Goal: Complete application form

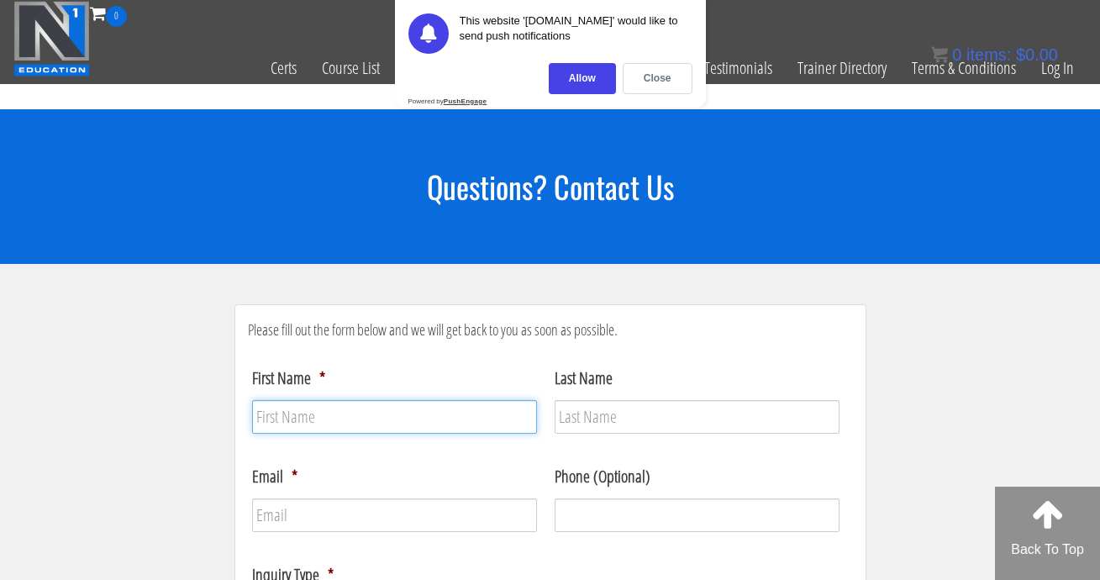
click at [417, 417] on input "First Name *" at bounding box center [394, 417] width 285 height 34
type input "[PERSON_NAME]"
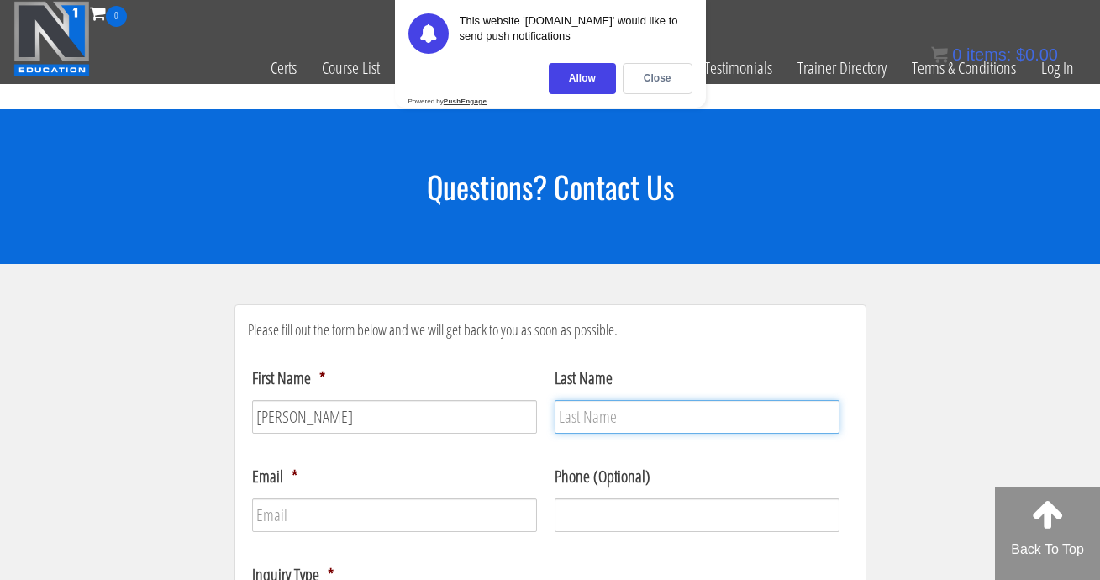
click at [673, 420] on input "Last Name" at bounding box center [696, 417] width 285 height 34
type input "[PERSON_NAME]"
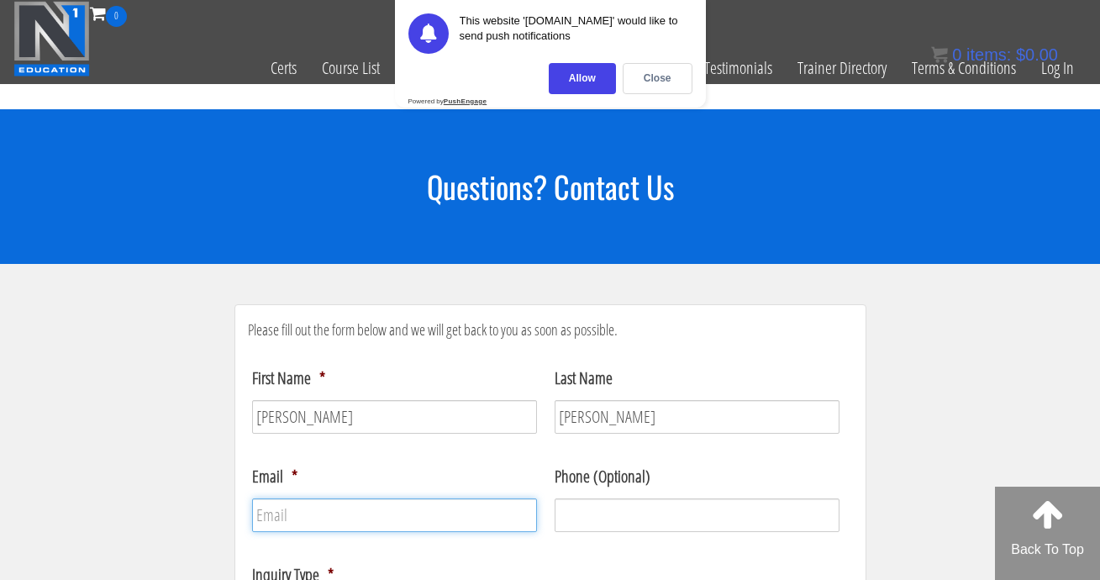
click at [440, 514] on input "Email *" at bounding box center [394, 515] width 285 height 34
type input "[EMAIL_ADDRESS][DOMAIN_NAME]"
type input "[PHONE_NUMBER]"
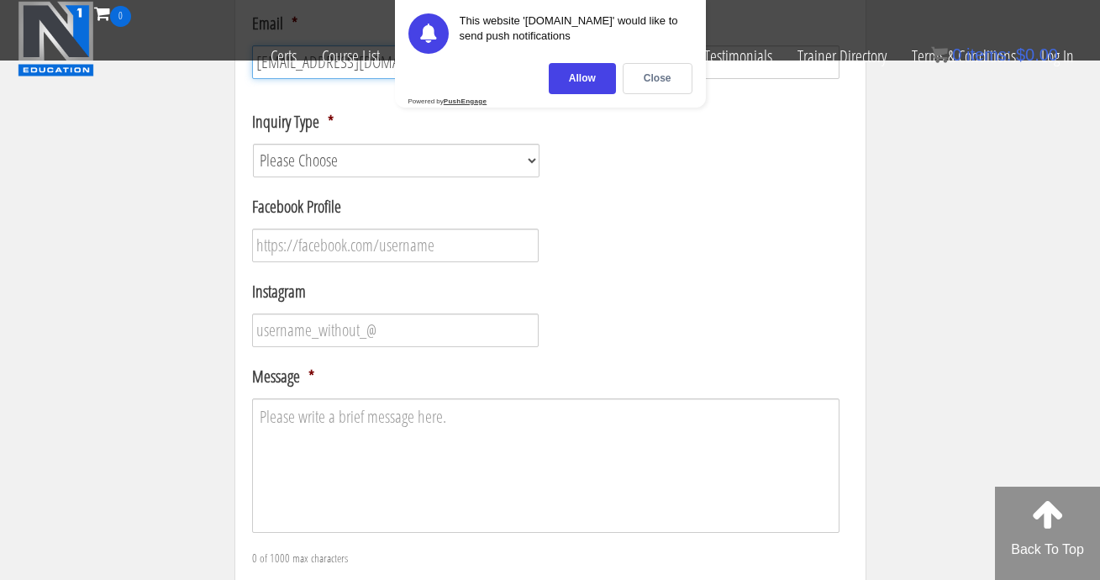
scroll to position [365, 0]
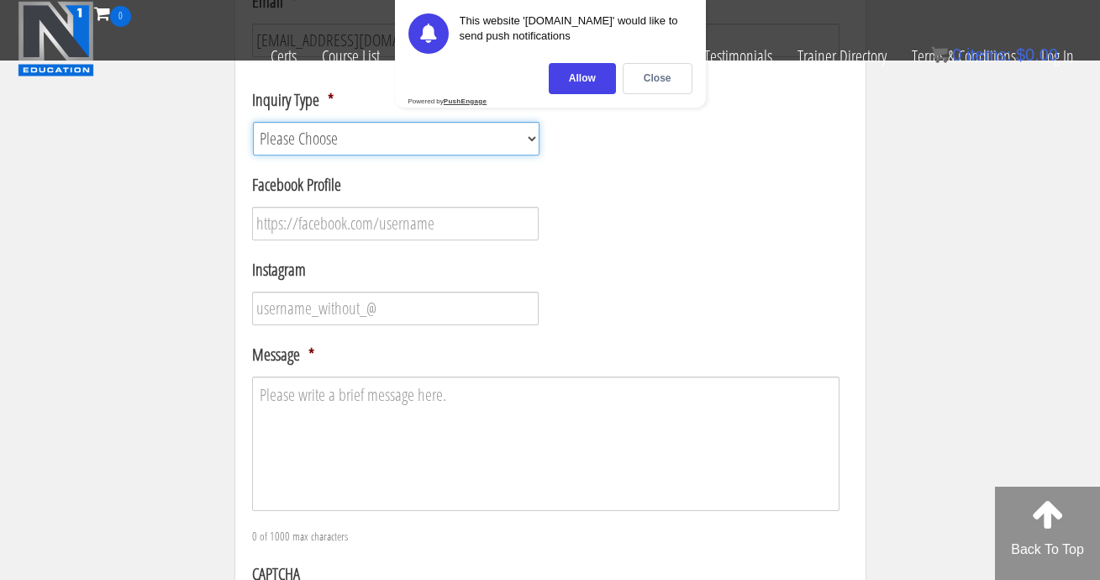
click at [489, 139] on select "Please Choose Course / Certification Information Technical Support Coaching Inq…" at bounding box center [396, 139] width 287 height 34
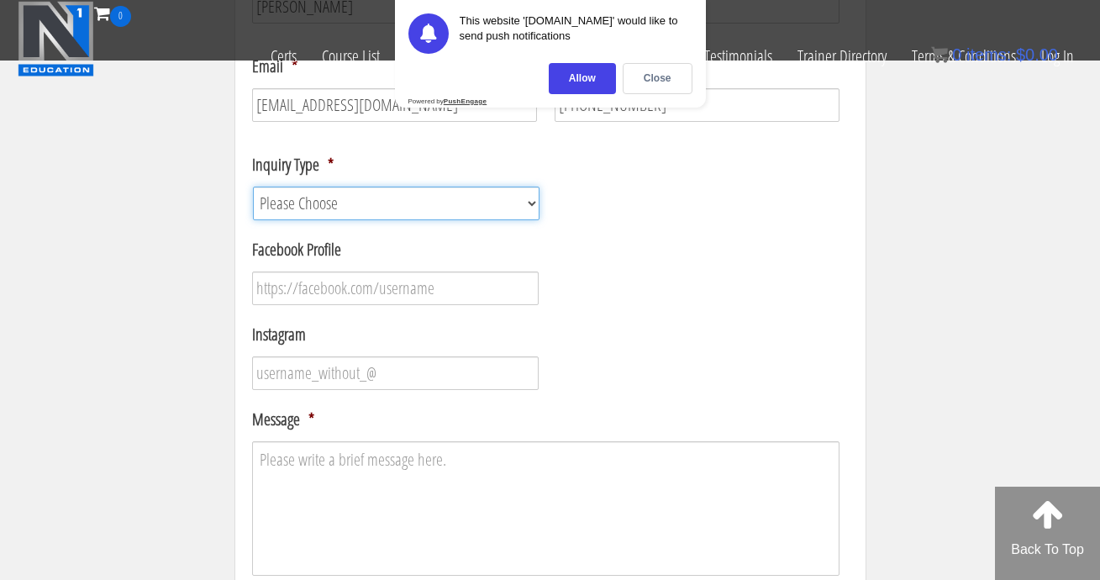
scroll to position [300, 0]
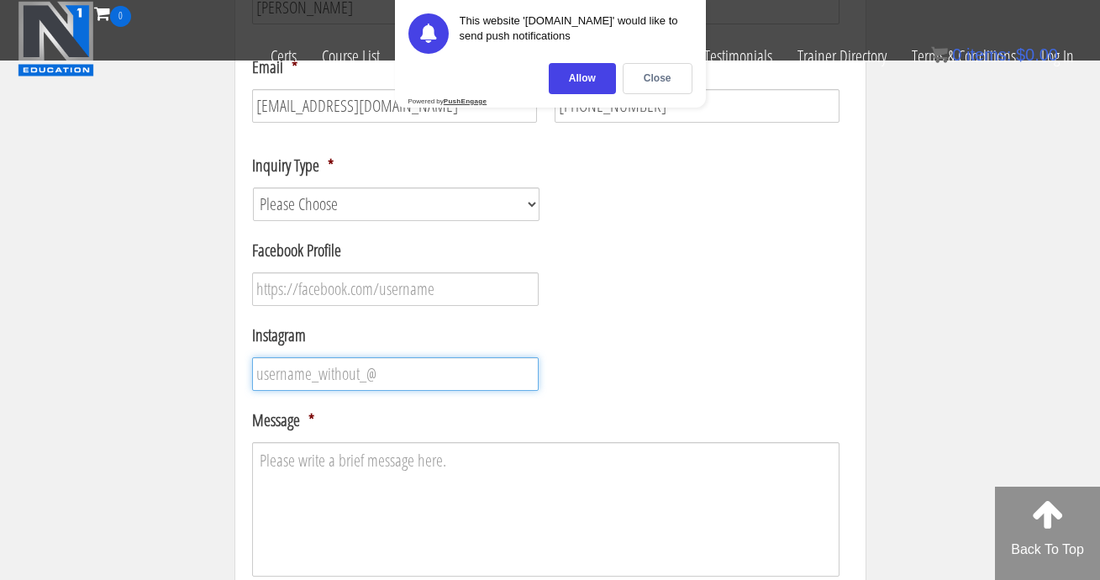
click at [358, 385] on input "Instagram" at bounding box center [395, 374] width 287 height 34
type input "huntfitness"
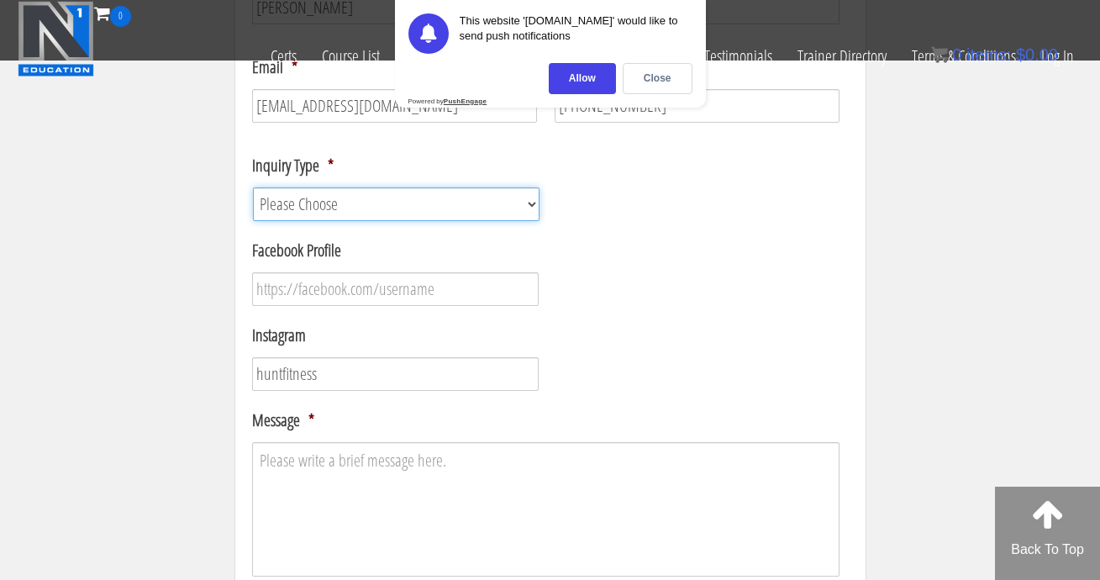
click at [337, 213] on select "Please Choose Course / Certification Information Technical Support Coaching Inq…" at bounding box center [396, 204] width 287 height 34
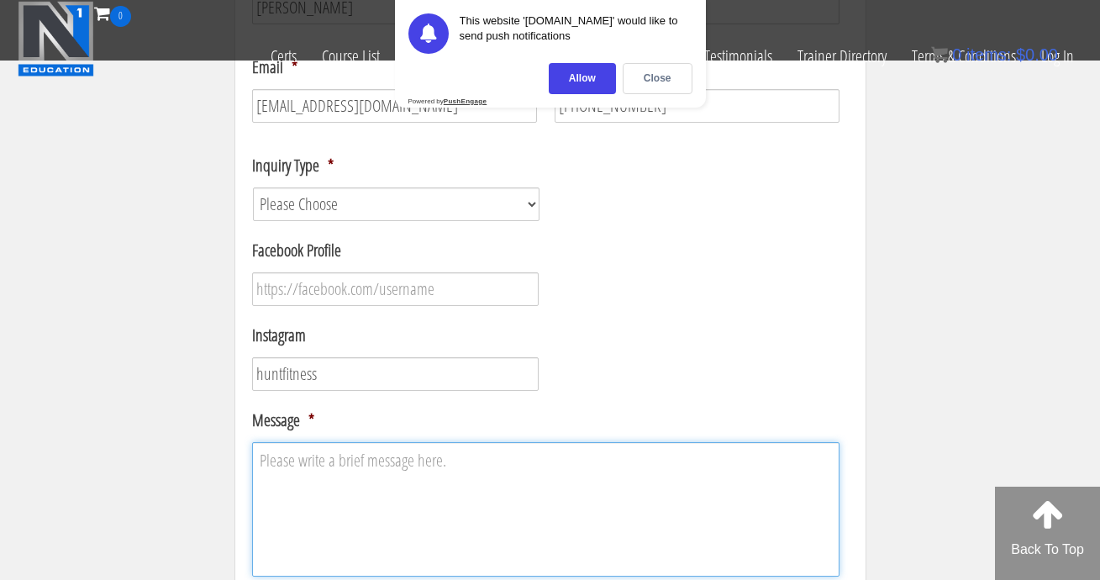
click at [428, 477] on textarea "Message *" at bounding box center [545, 509] width 587 height 134
paste textarea "Hey [PERSON_NAME], I've been following your stuff for years. I would love to ha…"
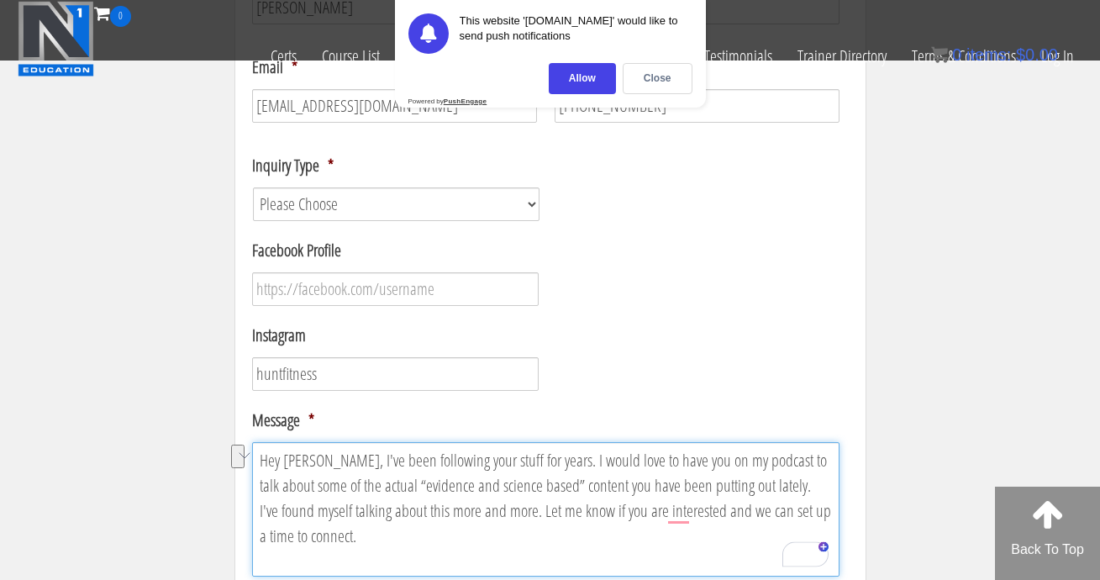
drag, startPoint x: 740, startPoint y: 484, endPoint x: 334, endPoint y: 496, distance: 405.9
click at [334, 496] on textarea "Hey [PERSON_NAME], I've been following your stuff for years. I would love to ha…" at bounding box center [545, 509] width 587 height 134
click at [773, 513] on textarea "Hey [PERSON_NAME], I've been following your stuff for years. I would love to ha…" at bounding box center [545, 509] width 587 height 134
click at [329, 459] on textarea "Hey [PERSON_NAME], I've been following your stuff for years. I would love to ha…" at bounding box center [545, 509] width 587 height 134
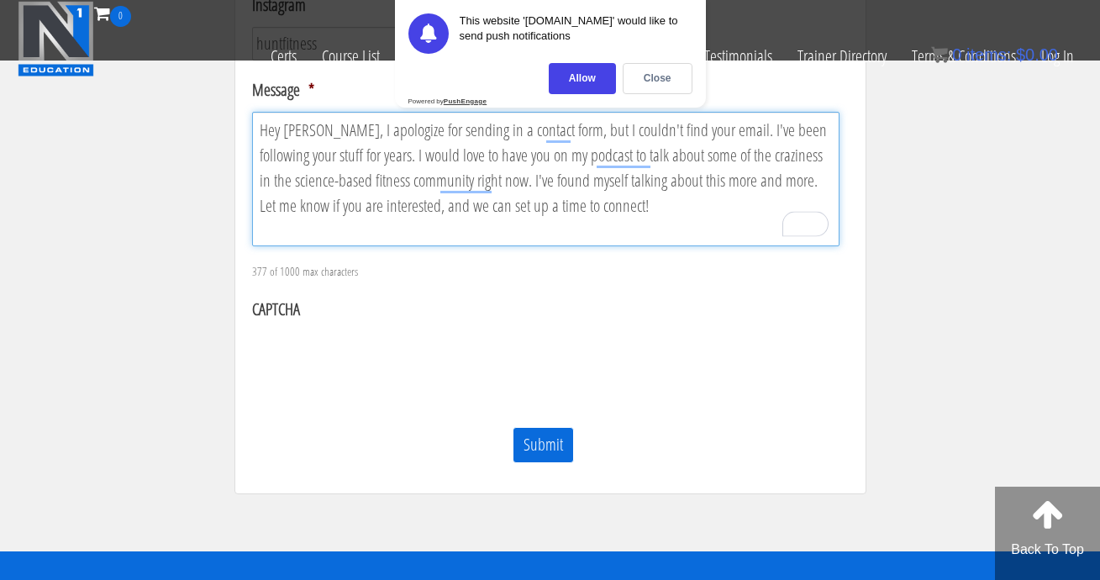
scroll to position [644, 0]
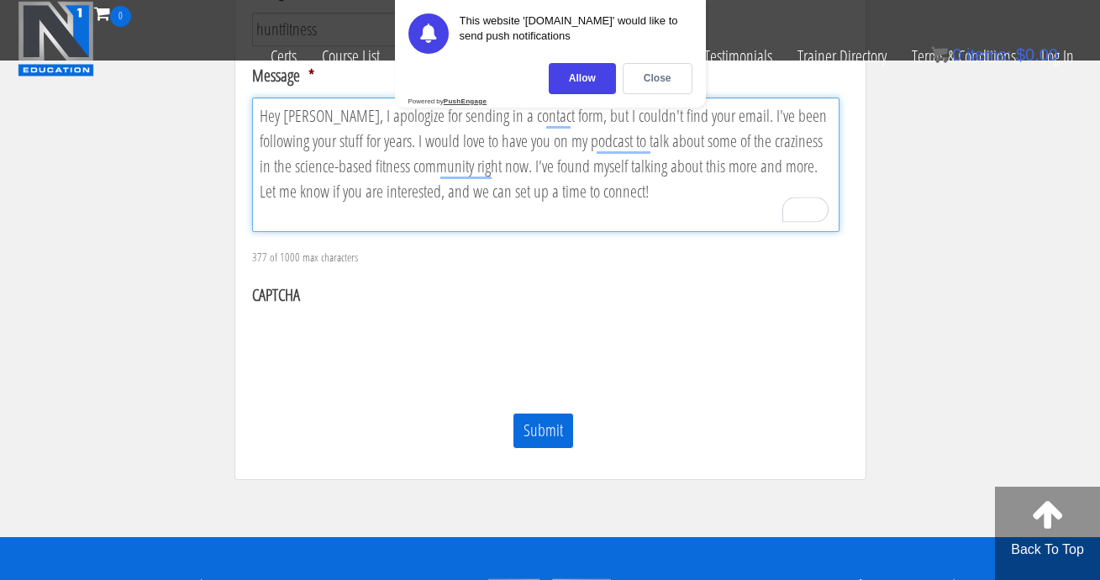
type textarea "Hey [PERSON_NAME], I apologize for sending in a contact form, but I couldn't fi…"
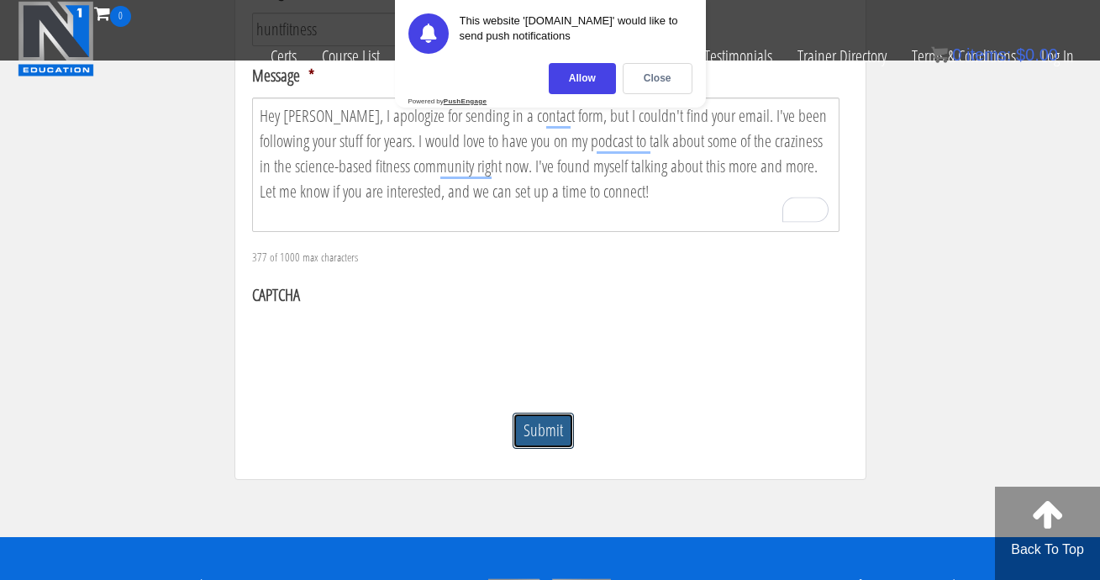
click at [558, 428] on input "Submit" at bounding box center [542, 430] width 61 height 36
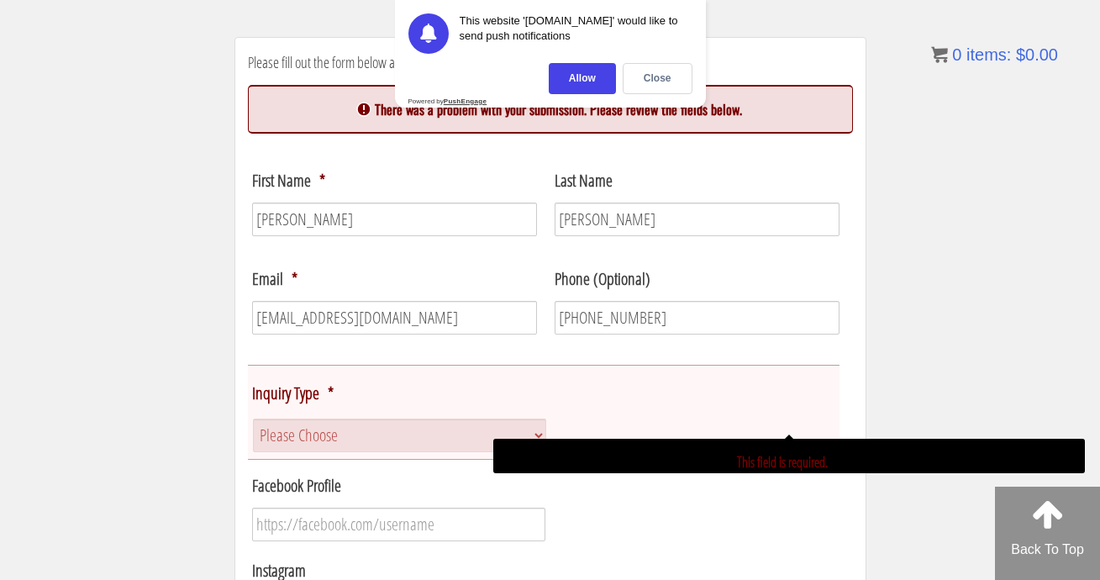
scroll to position [268, 0]
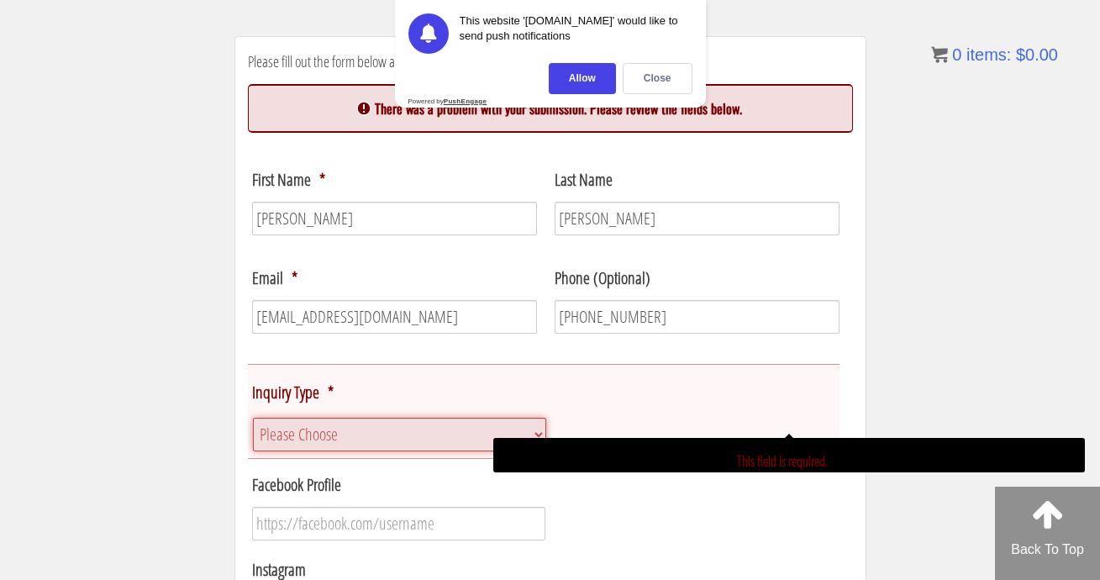
click at [449, 431] on select "Please Choose Course / Certification Information Technical Support Coaching Inq…" at bounding box center [400, 434] width 294 height 34
select select "Technical Support"
click at [253, 417] on select "Please Choose Course / Certification Information Technical Support Coaching Inq…" at bounding box center [400, 434] width 294 height 34
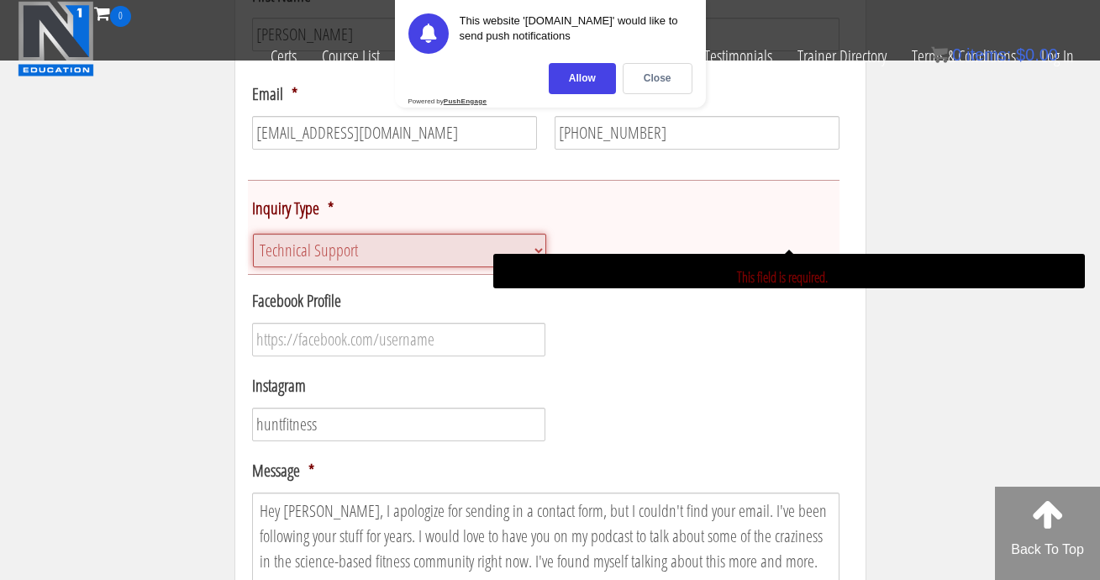
scroll to position [338, 0]
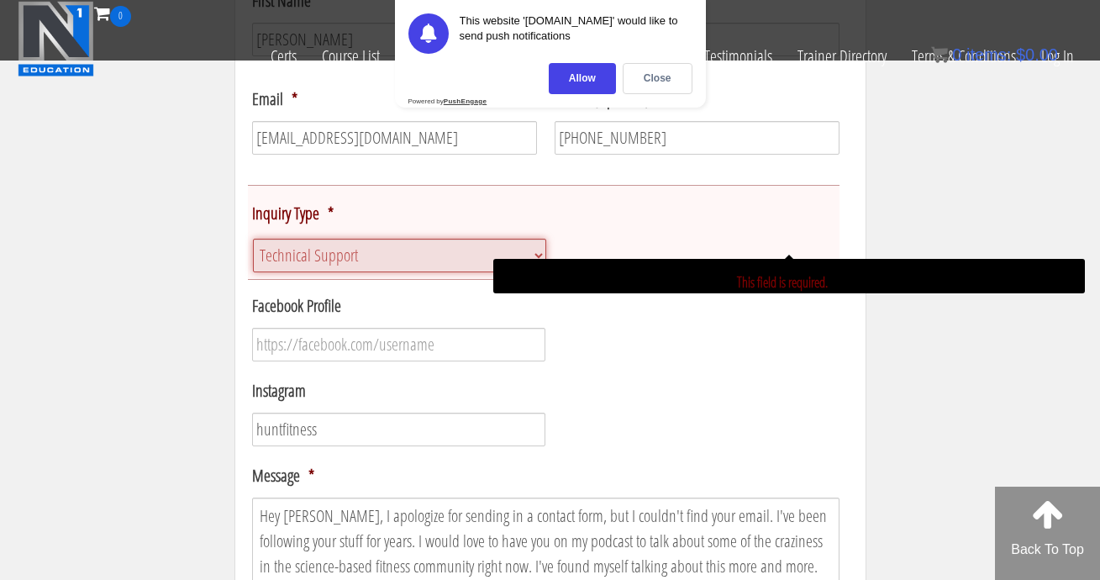
click at [434, 253] on select "Please Choose Course / Certification Information Technical Support Coaching Inq…" at bounding box center [400, 256] width 294 height 34
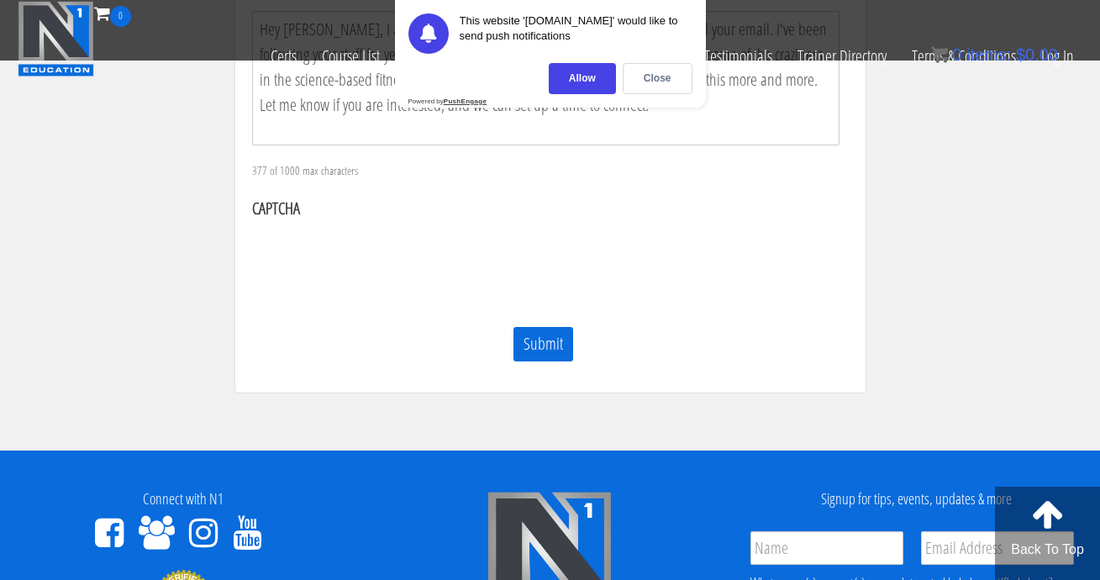
scroll to position [822, 0]
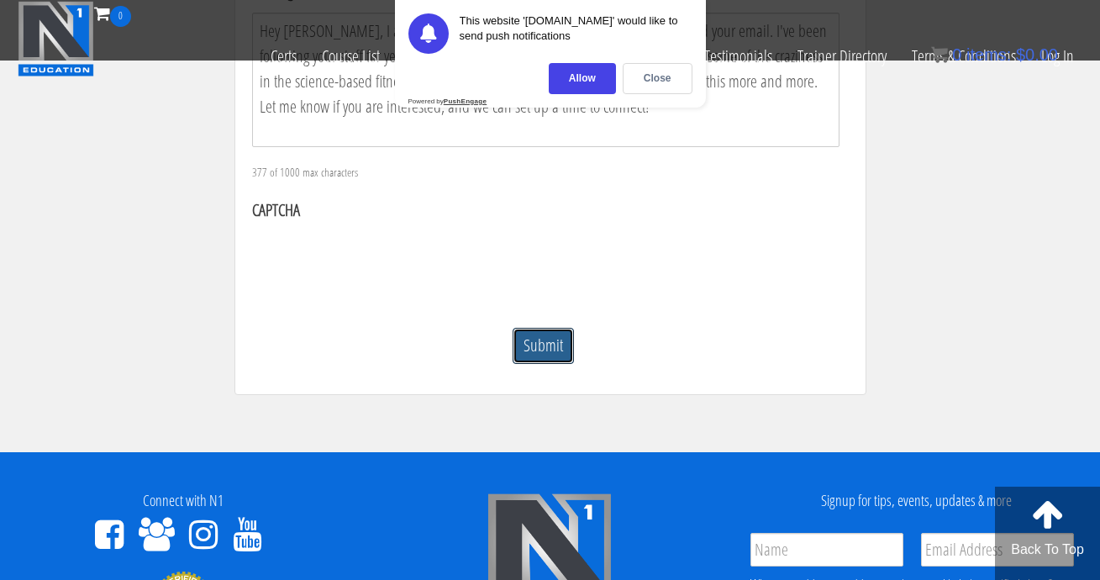
click at [555, 347] on input "Submit" at bounding box center [542, 346] width 61 height 36
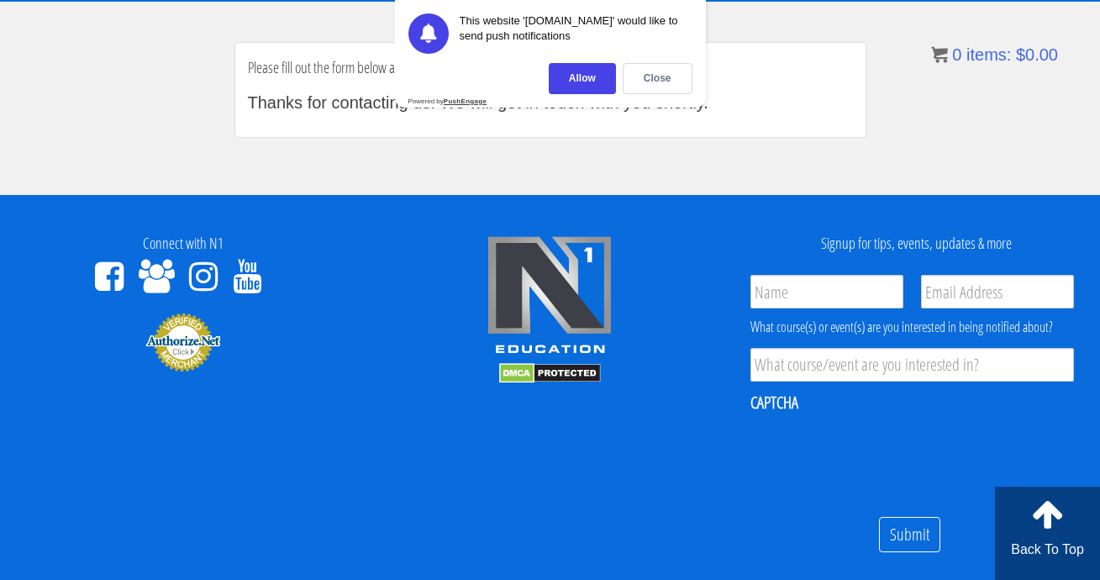
scroll to position [7, 7]
